Goal: Information Seeking & Learning: Learn about a topic

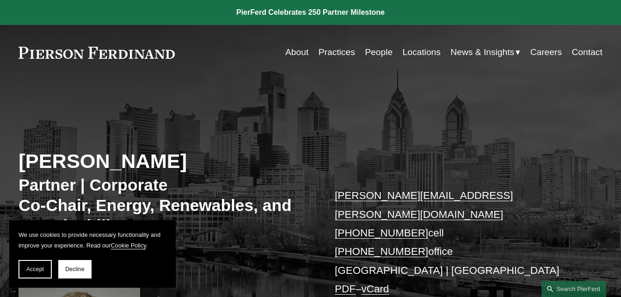
click at [295, 52] on link "About" at bounding box center [296, 52] width 23 height 18
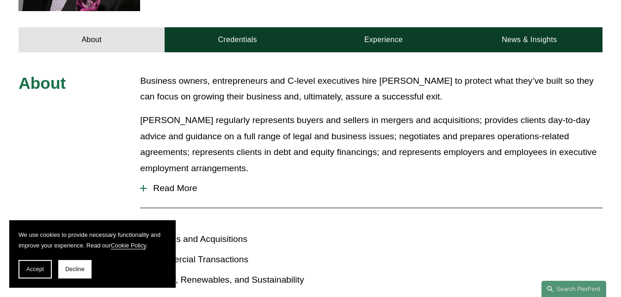
scroll to position [411, 0]
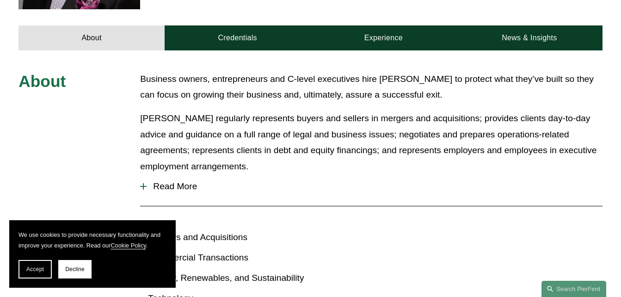
click at [182, 181] on span "Read More" at bounding box center [375, 186] width 456 height 10
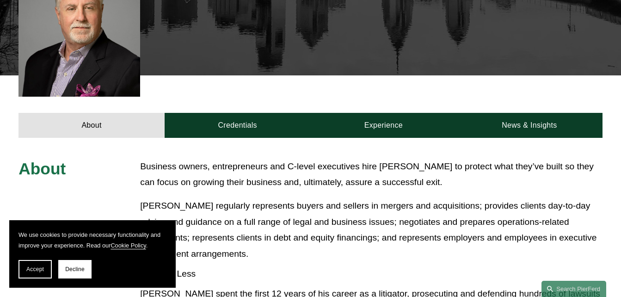
scroll to position [315, 0]
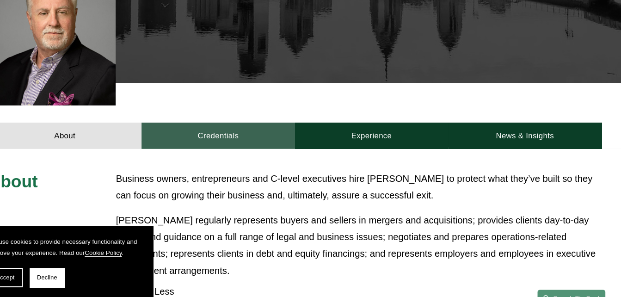
click at [246, 122] on link "Credentials" at bounding box center [238, 134] width 146 height 25
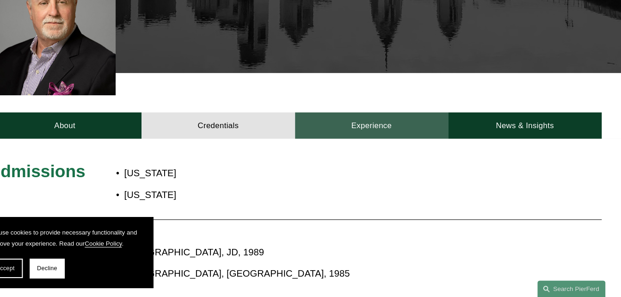
click at [400, 121] on link "Experience" at bounding box center [384, 133] width 146 height 25
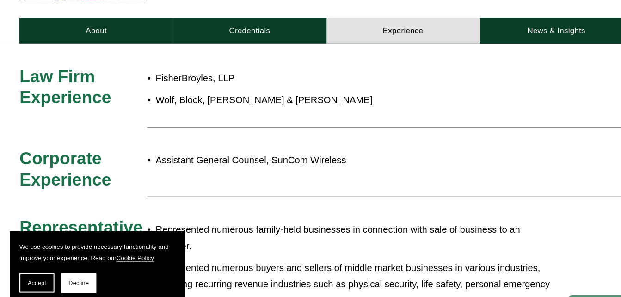
scroll to position [393, 0]
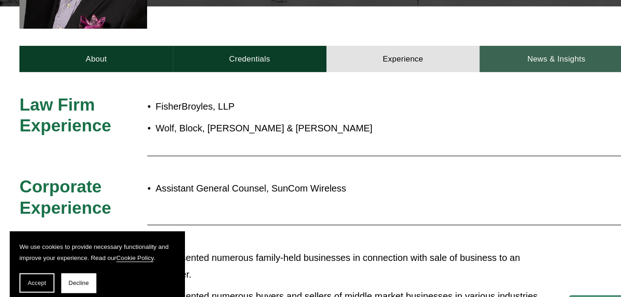
click at [515, 43] on link "News & Insights" at bounding box center [530, 55] width 146 height 25
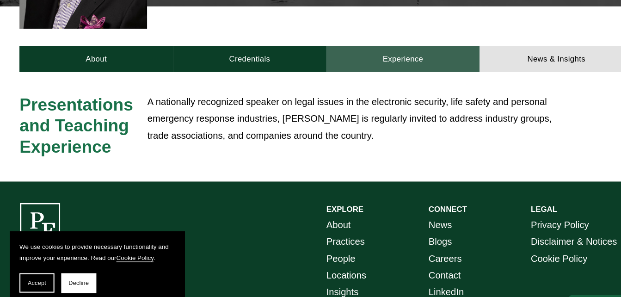
click at [373, 43] on link "Experience" at bounding box center [384, 55] width 146 height 25
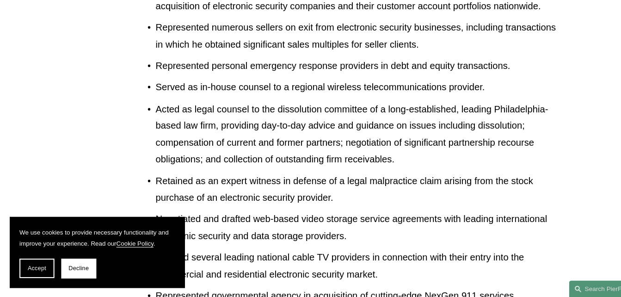
scroll to position [880, 0]
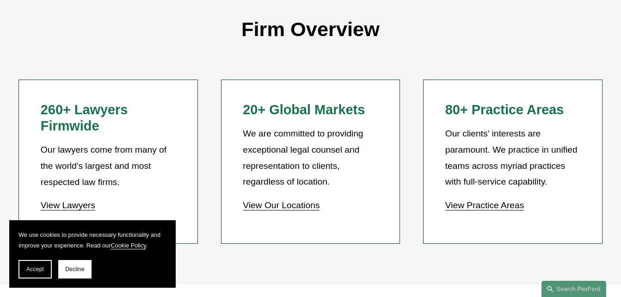
scroll to position [761, 0]
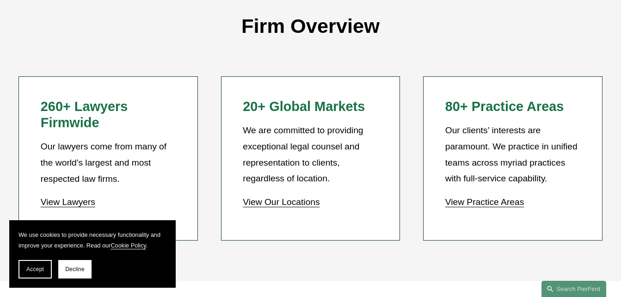
click at [499, 202] on link "View Practice Areas" at bounding box center [485, 202] width 79 height 10
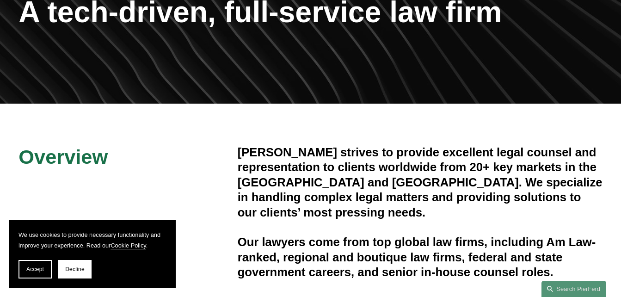
scroll to position [0, 0]
